Goal: Information Seeking & Learning: Check status

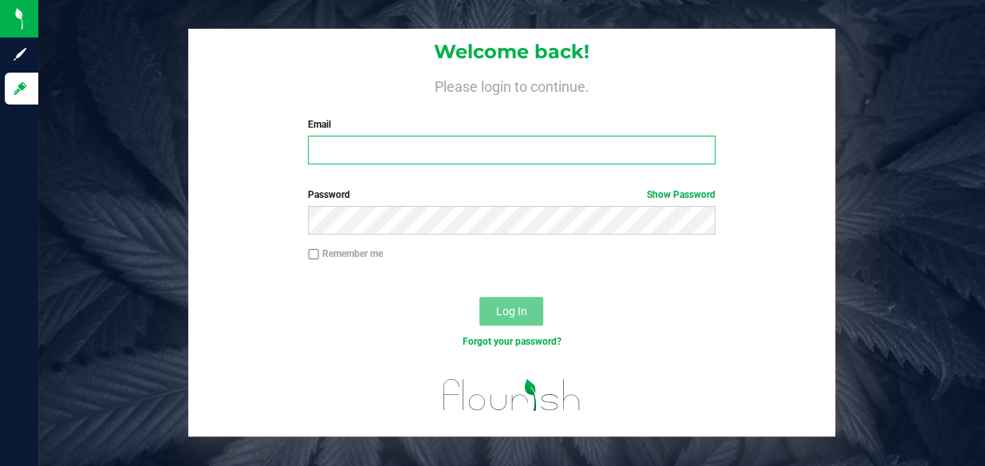
click at [376, 144] on input "Email" at bounding box center [511, 150] width 407 height 29
type input "[EMAIL_ADDRESS][DOMAIN_NAME]"
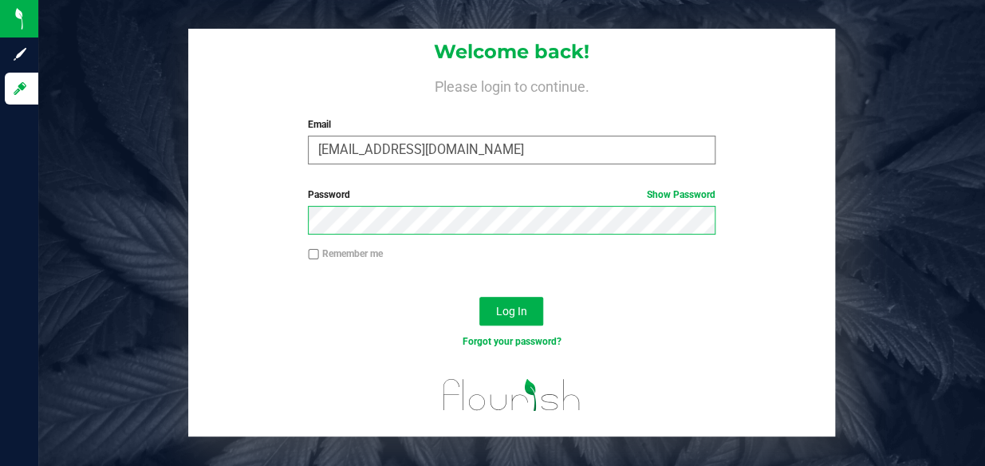
click at [479, 297] on button "Log In" at bounding box center [511, 311] width 64 height 29
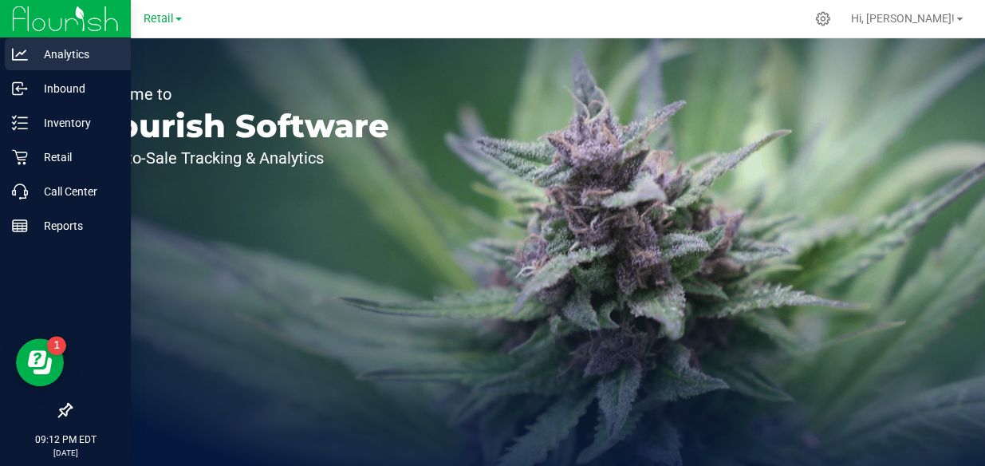
click at [21, 55] on icon at bounding box center [20, 54] width 16 height 16
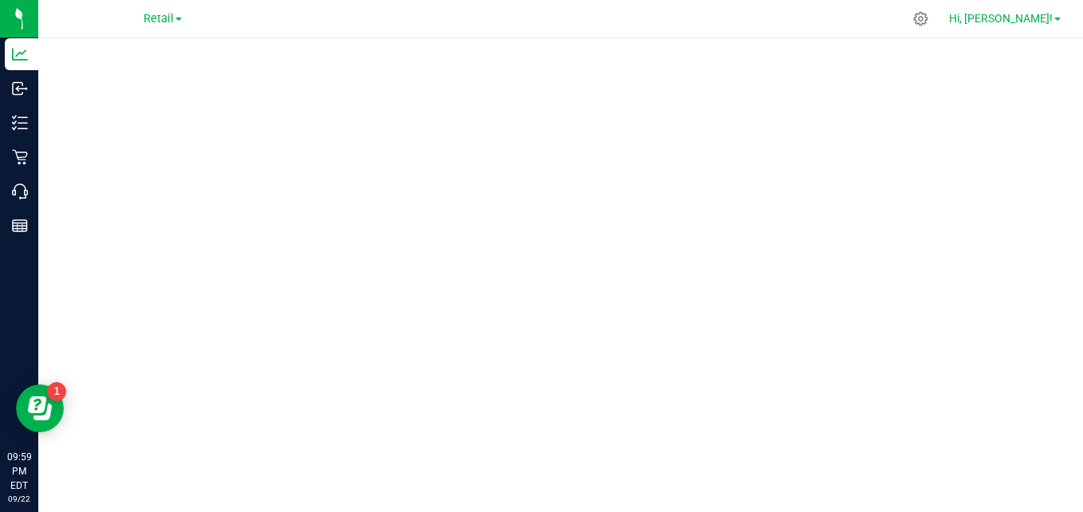
click at [984, 15] on link "Hi, [PERSON_NAME]!" at bounding box center [1004, 18] width 124 height 17
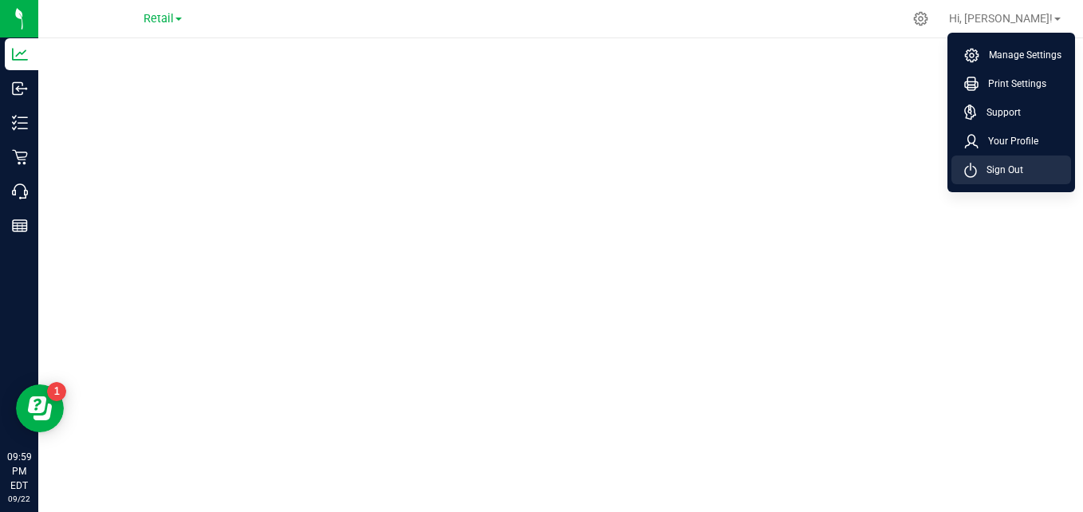
click at [984, 166] on span "Sign Out" at bounding box center [1000, 170] width 46 height 16
